Goal: Task Accomplishment & Management: Use online tool/utility

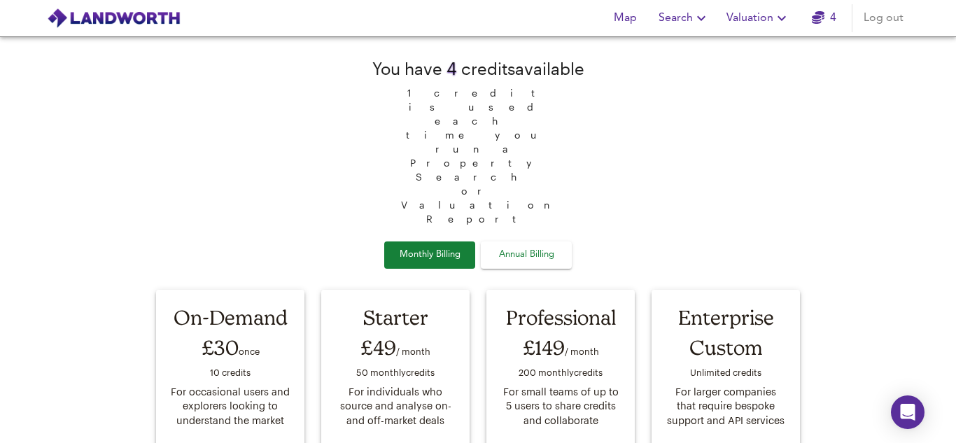
click at [808, 25] on span "4" at bounding box center [824, 18] width 45 height 20
click at [781, 25] on icon "button" at bounding box center [782, 18] width 17 height 17
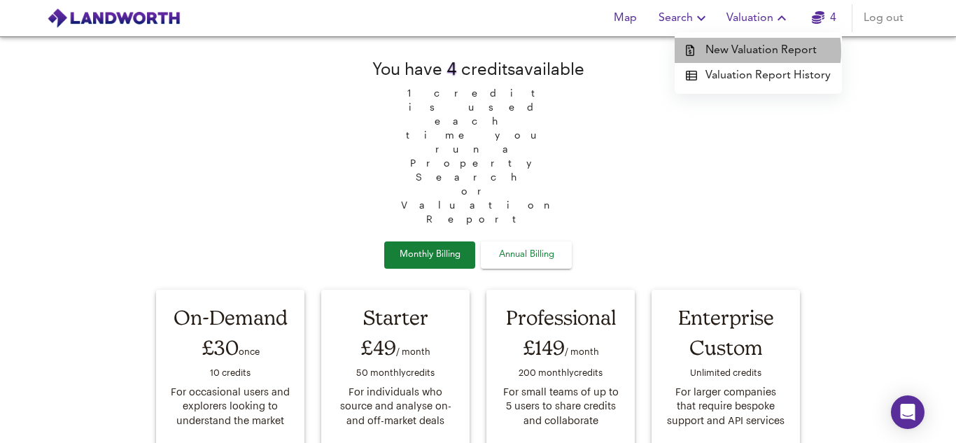
click at [756, 51] on li "New Valuation Report" at bounding box center [758, 50] width 167 height 25
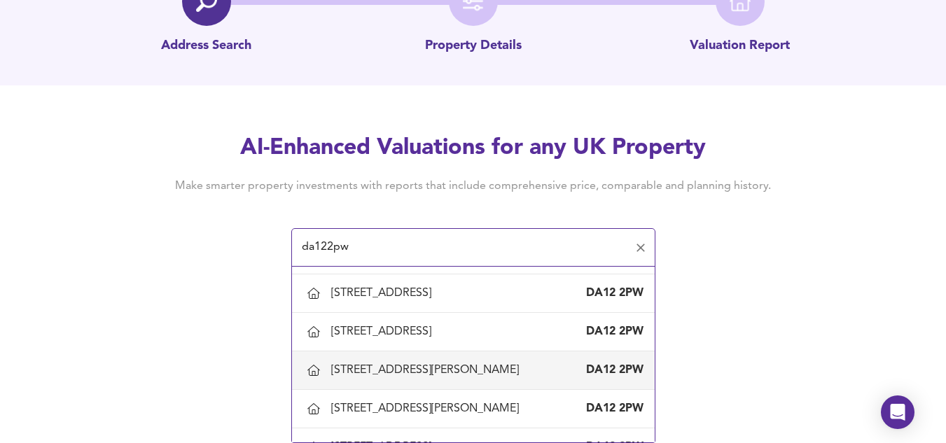
scroll to position [879, 0]
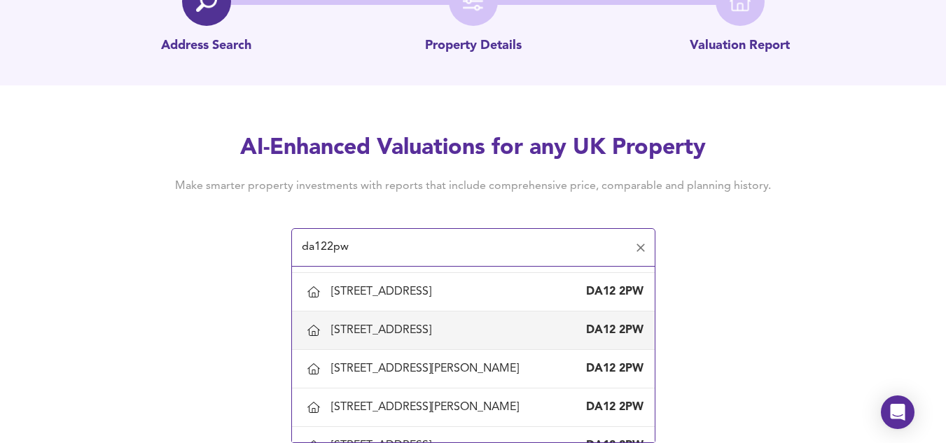
click at [384, 329] on div "[STREET_ADDRESS]" at bounding box center [384, 330] width 106 height 15
type input "[STREET_ADDRESS]"
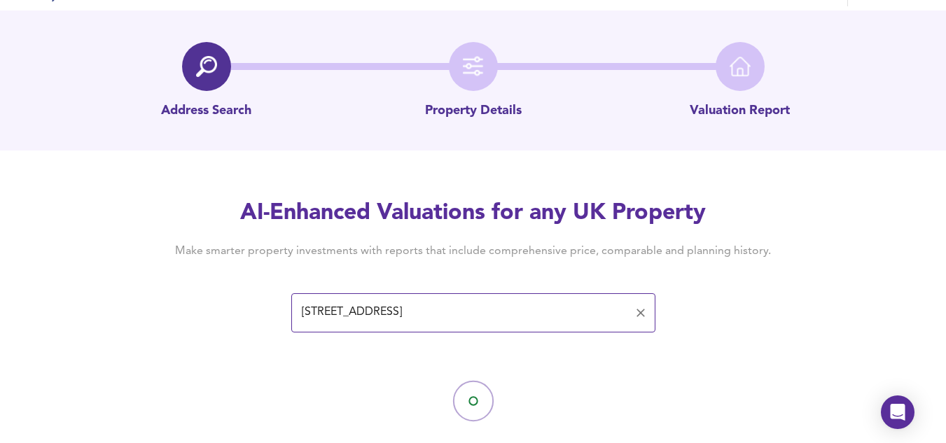
scroll to position [54, 0]
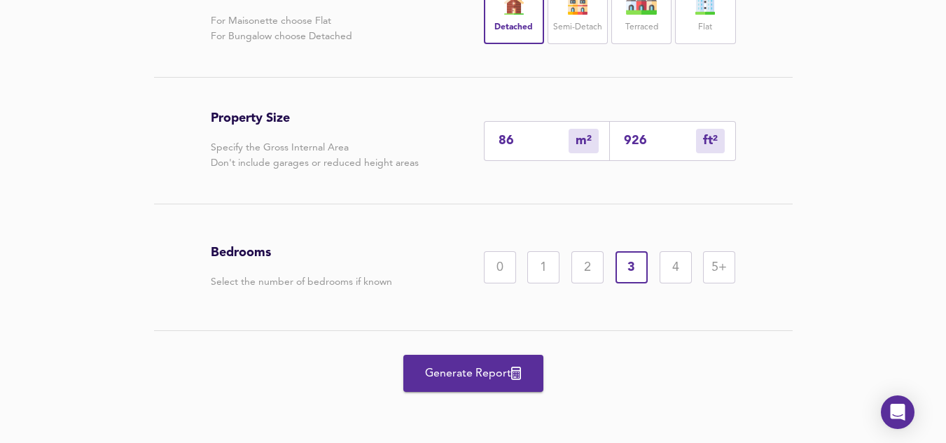
scroll to position [359, 0]
click at [456, 365] on span "Generate Report" at bounding box center [473, 373] width 112 height 20
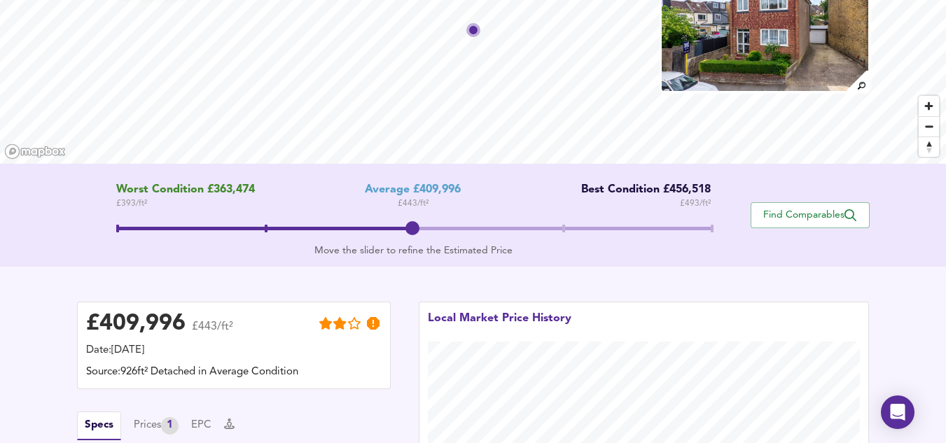
scroll to position [119, 0]
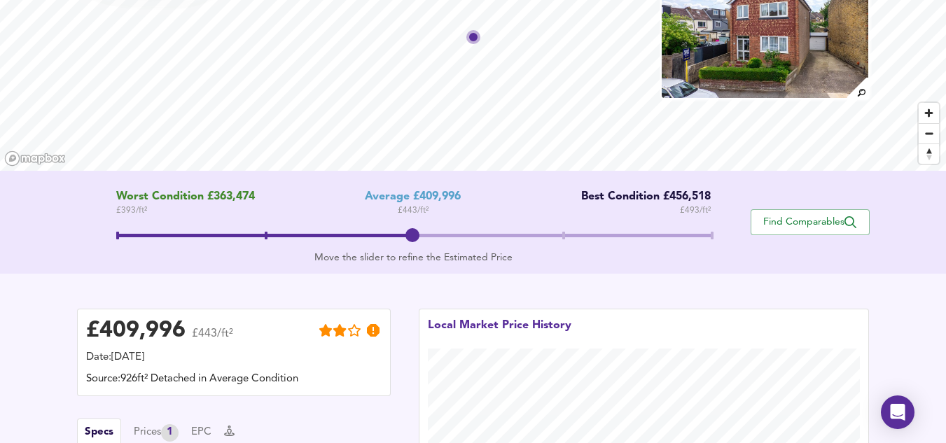
click at [559, 240] on span at bounding box center [413, 237] width 594 height 25
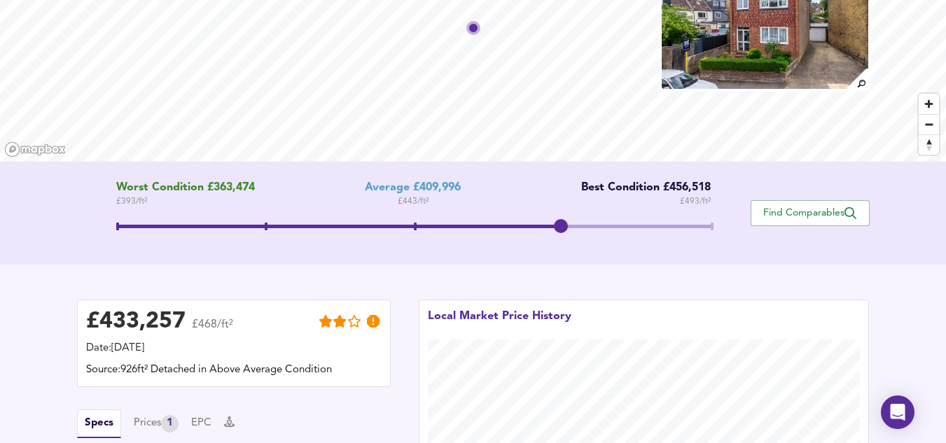
scroll to position [127, 0]
click at [760, 218] on span "Find Comparables" at bounding box center [810, 213] width 104 height 13
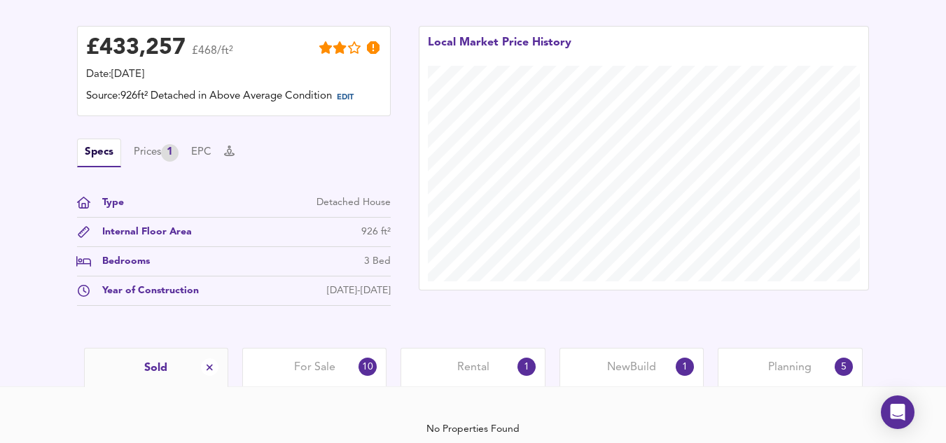
scroll to position [427, 0]
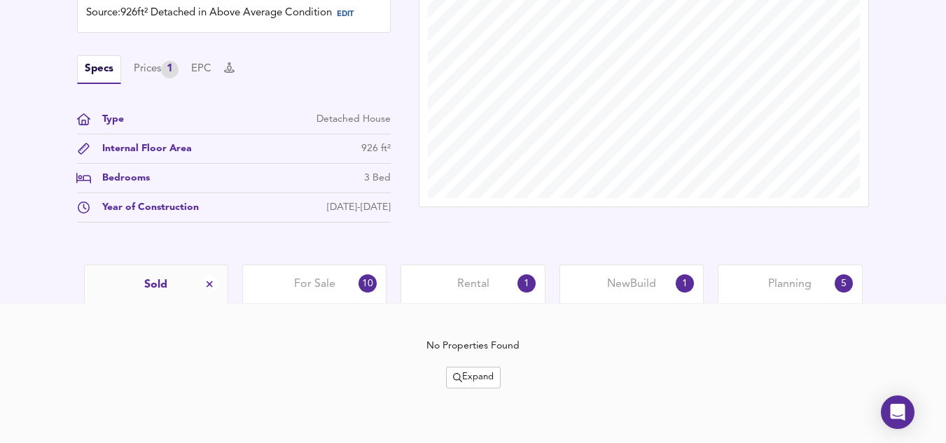
click at [319, 281] on span "For Sale" at bounding box center [314, 284] width 41 height 15
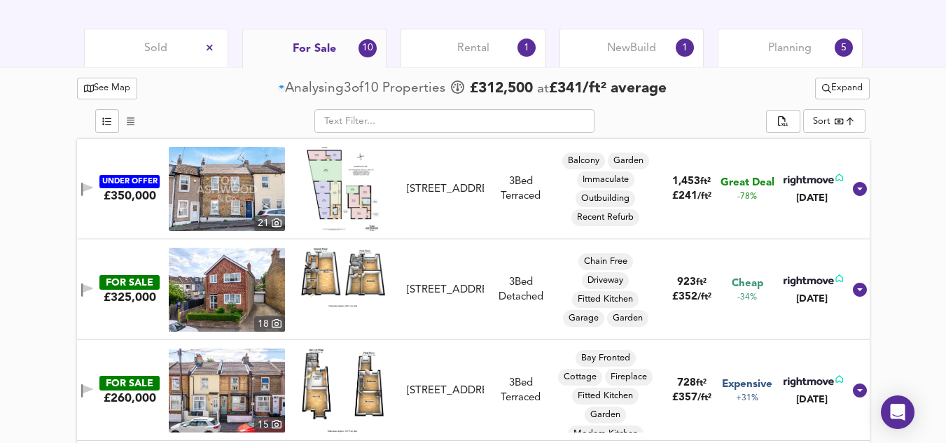
scroll to position [689, 0]
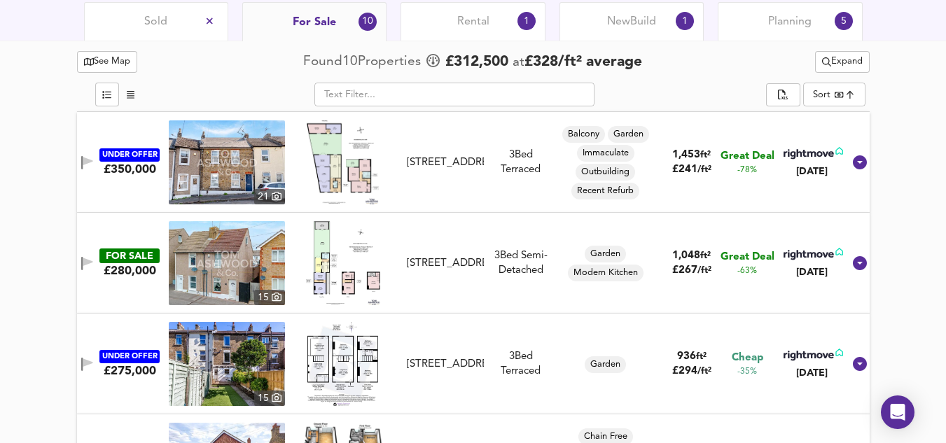
click at [573, 97] on input "text" at bounding box center [454, 95] width 280 height 24
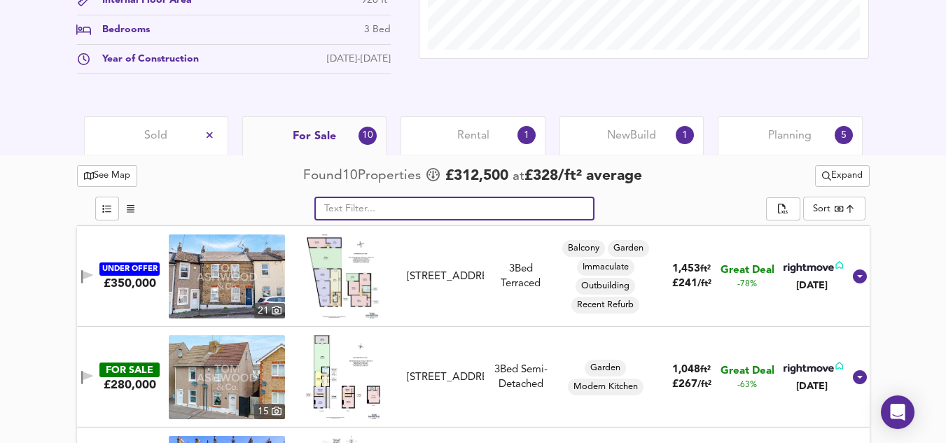
scroll to position [575, 0]
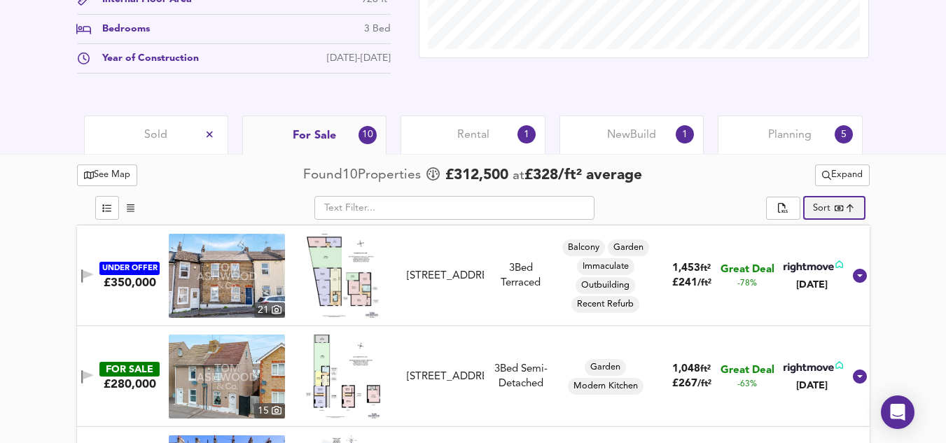
drag, startPoint x: 816, startPoint y: 205, endPoint x: 859, endPoint y: 203, distance: 43.5
drag, startPoint x: 859, startPoint y: 203, endPoint x: 885, endPoint y: 207, distance: 26.1
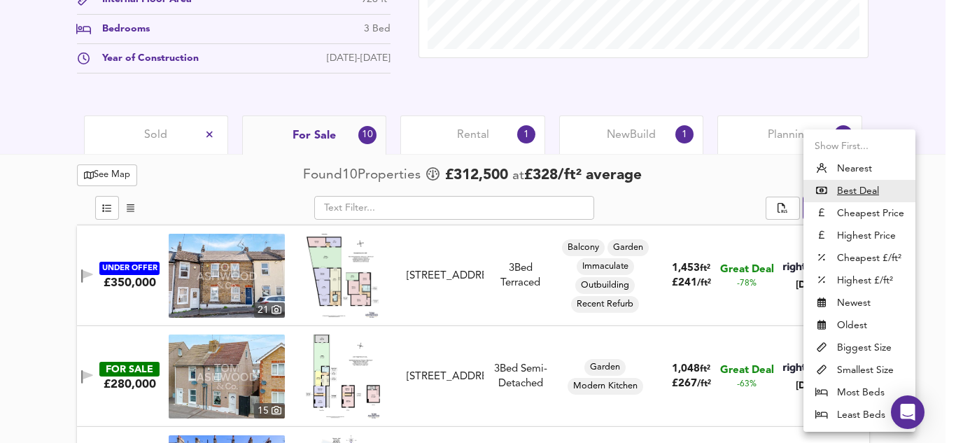
click at [858, 258] on li "Cheapest £/ft²" at bounding box center [860, 258] width 112 height 22
type input "lowppsf"
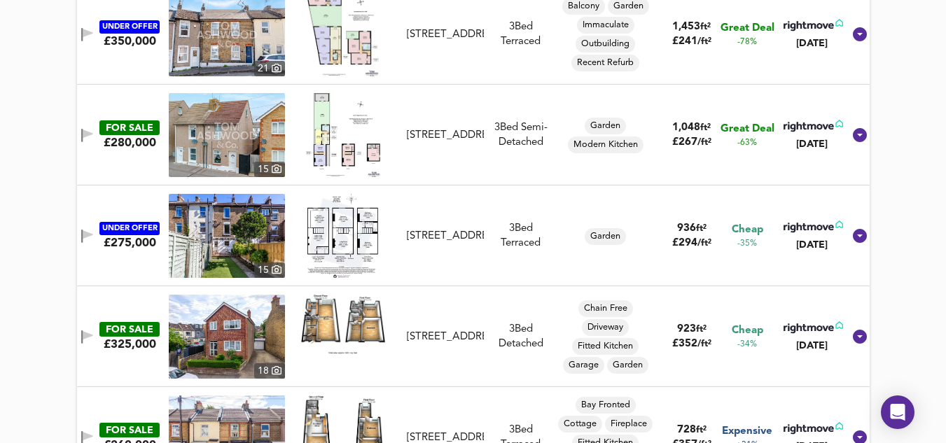
scroll to position [813, 0]
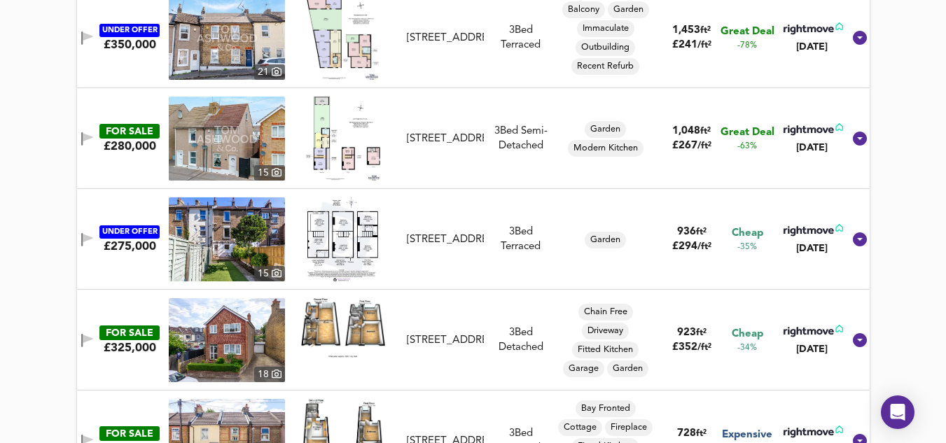
click at [235, 139] on img at bounding box center [227, 139] width 116 height 84
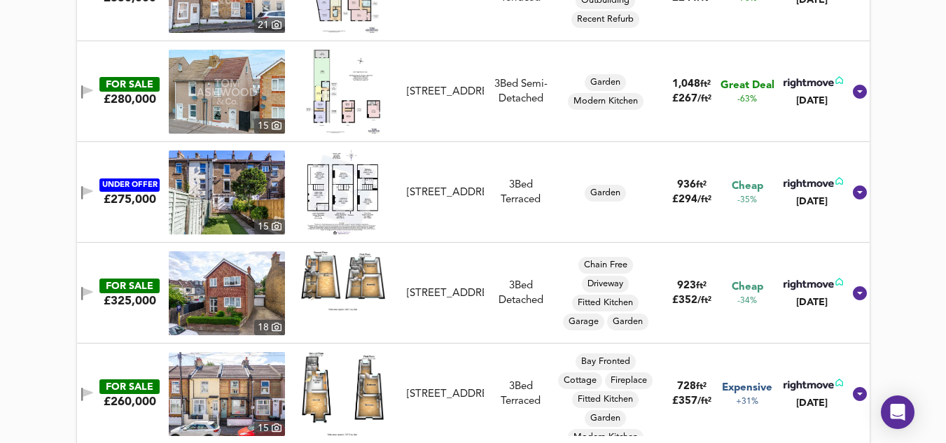
scroll to position [765, 0]
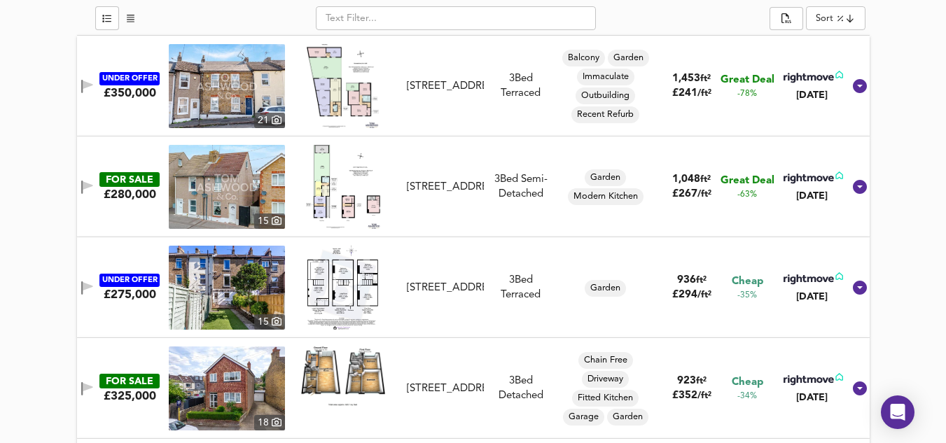
click at [233, 87] on img at bounding box center [227, 86] width 116 height 84
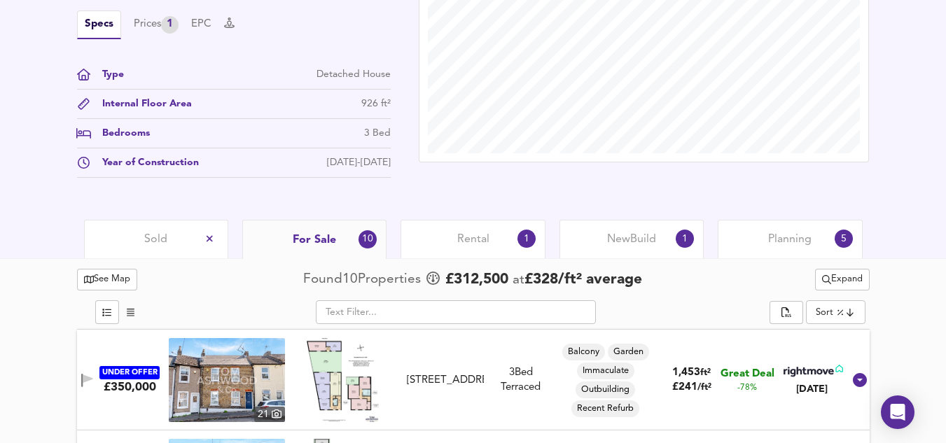
scroll to position [519, 0]
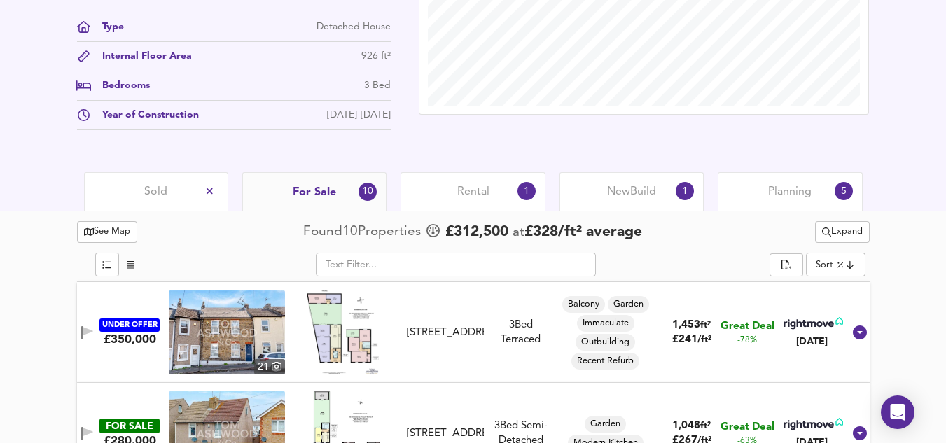
click at [211, 192] on icon at bounding box center [210, 191] width 8 height 10
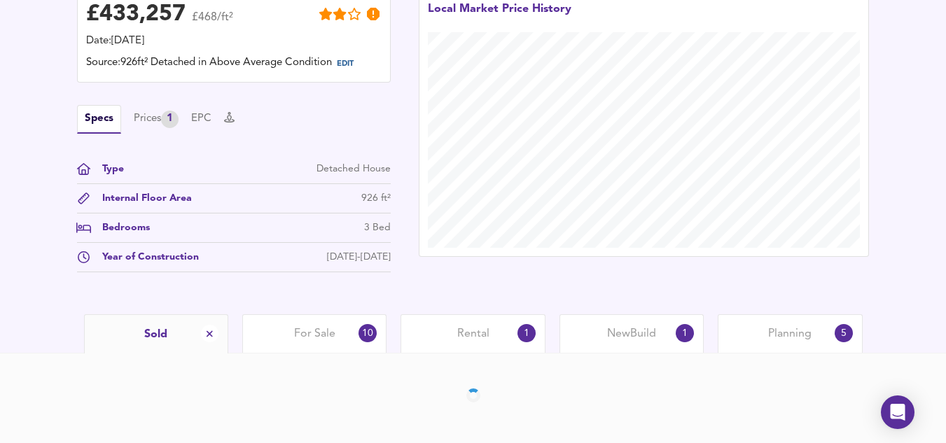
scroll to position [427, 0]
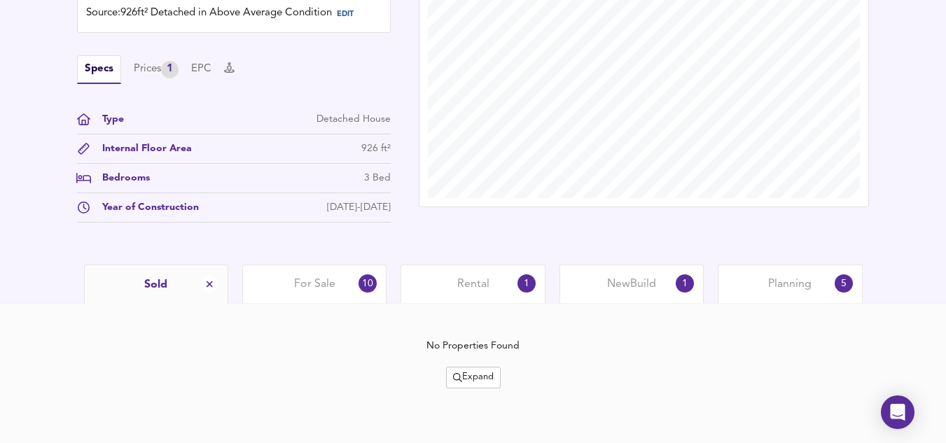
click at [760, 308] on div "No Properties Found Expand" at bounding box center [473, 373] width 792 height 139
click at [768, 296] on div "Planning 5" at bounding box center [790, 284] width 144 height 39
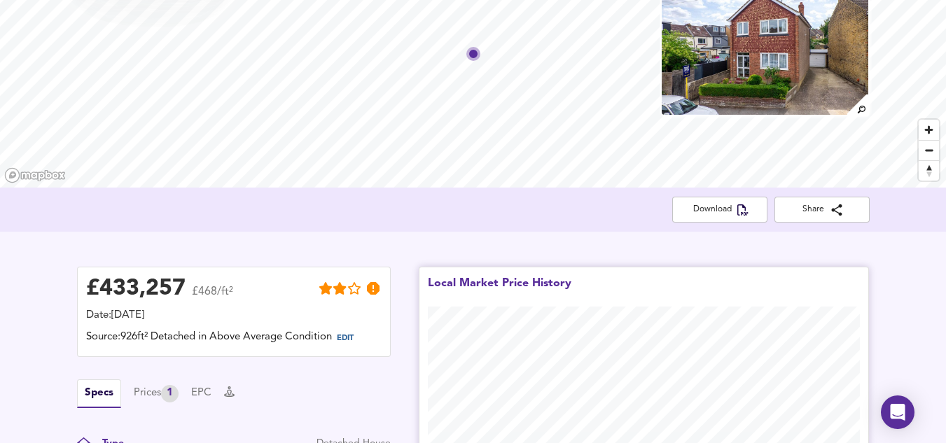
scroll to position [79, 0]
